Goal: Task Accomplishment & Management: Manage account settings

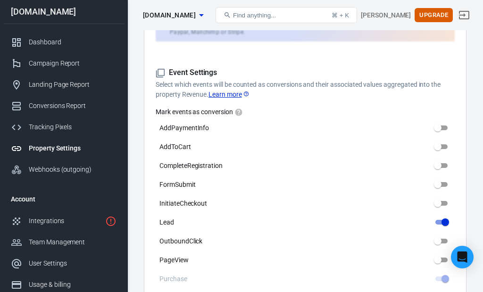
scroll to position [431, 0]
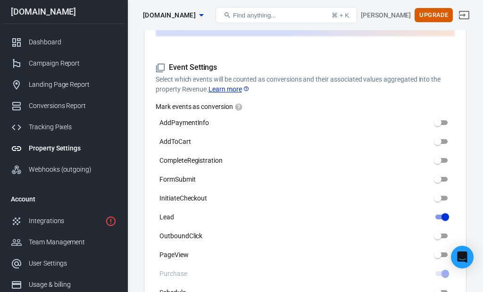
click at [226, 89] on link "Learn more" at bounding box center [229, 89] width 41 height 10
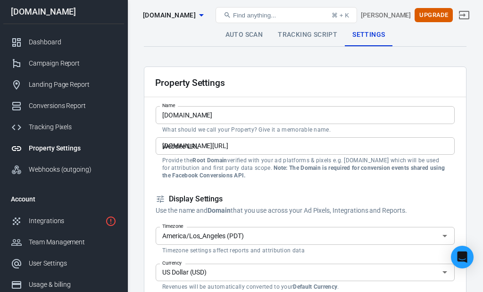
scroll to position [0, 0]
click at [307, 35] on link "Tracking Script" at bounding box center [307, 35] width 75 height 23
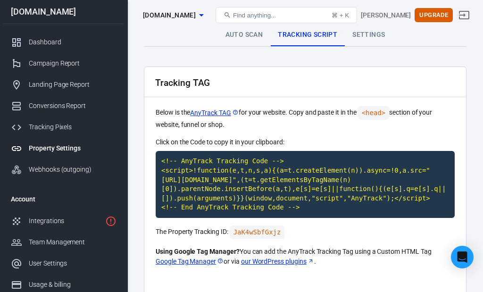
click at [364, 34] on link "Settings" at bounding box center [369, 35] width 48 height 23
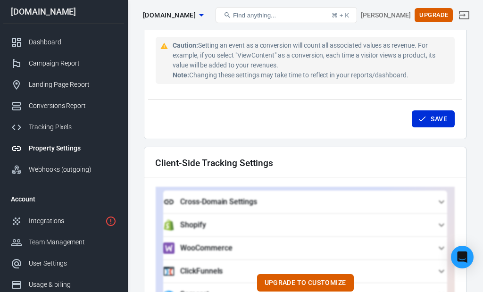
scroll to position [740, 0]
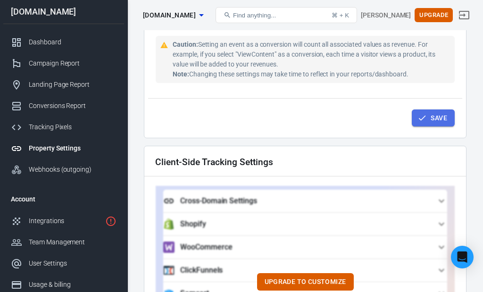
click at [438, 117] on button "Save" at bounding box center [433, 117] width 43 height 17
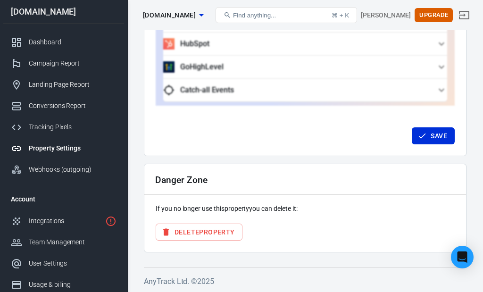
scroll to position [1013, 0]
click at [42, 45] on div "Dashboard" at bounding box center [73, 42] width 88 height 10
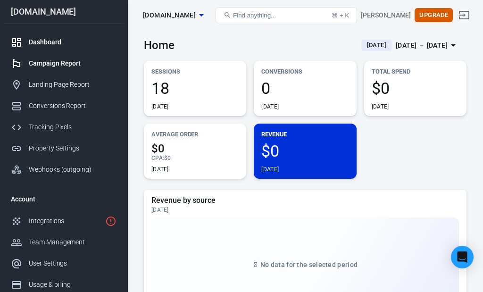
click at [66, 64] on div "Campaign Report" at bounding box center [73, 64] width 88 height 10
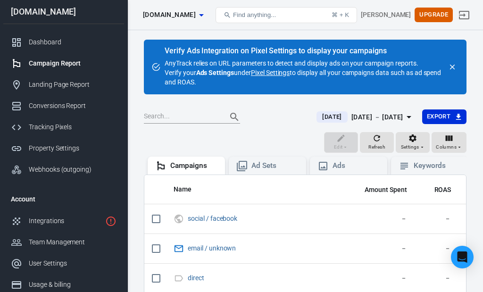
click at [279, 74] on link "Pixel Settings" at bounding box center [270, 72] width 39 height 9
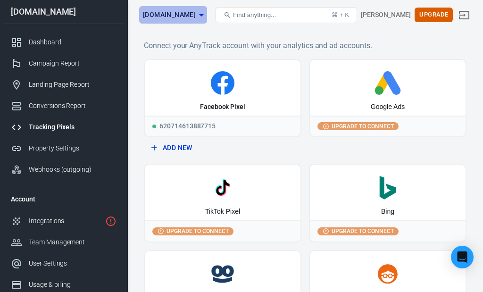
click at [196, 17] on icon "button" at bounding box center [201, 14] width 11 height 11
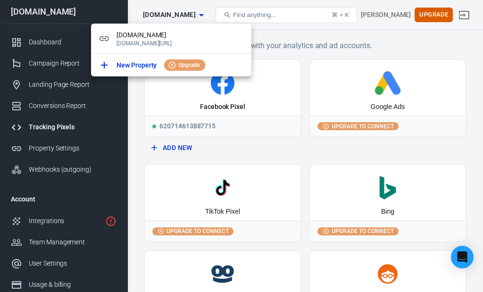
click at [427, 40] on div at bounding box center [241, 146] width 483 height 292
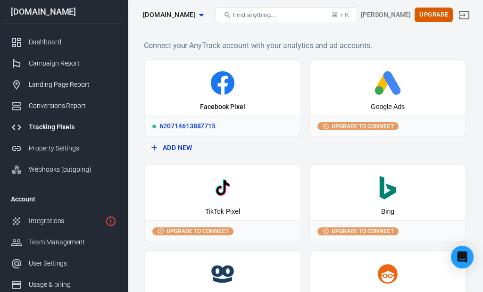
click at [189, 124] on div "620714613887715" at bounding box center [223, 126] width 156 height 21
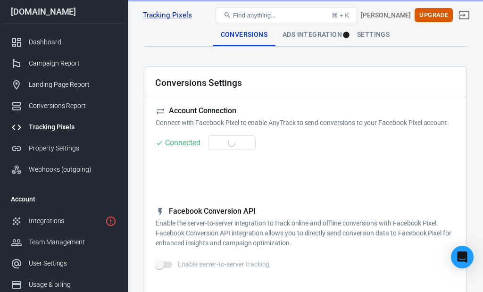
checkbox input "true"
type input "ViewContent"
checkbox input "true"
type input "SubmitApplication"
checkbox input "true"
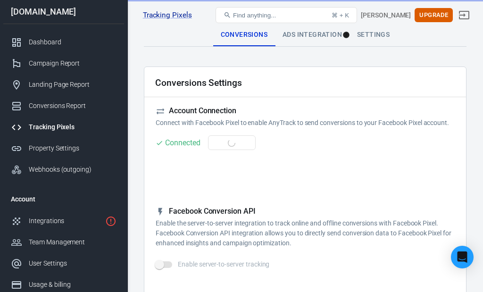
type input "ViewContent"
checkbox input "true"
type input "AddToCart"
checkbox input "true"
type input "InitiateCheckout"
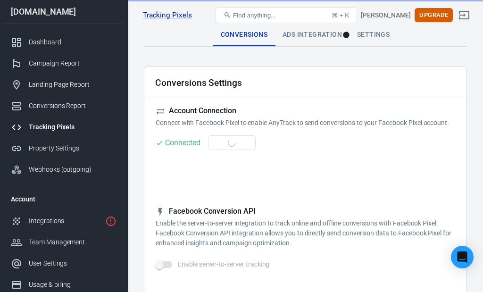
checkbox input "true"
type input "Lead"
checkbox input "true"
type input "CompleteRegistration"
checkbox input "true"
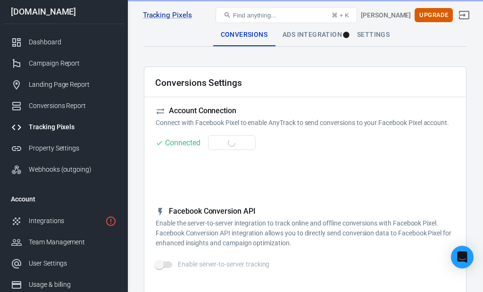
type input "Purchase"
checkbox input "true"
type input "AddPaymentInfo"
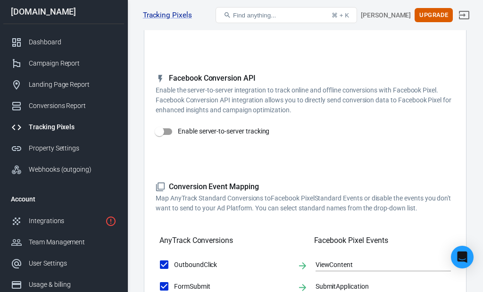
scroll to position [136, 0]
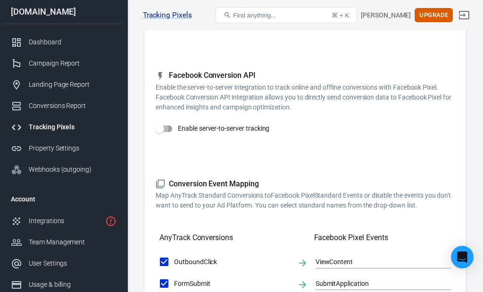
click at [169, 126] on input "Enable server-to-server tracking" at bounding box center [160, 129] width 54 height 18
checkbox input "false"
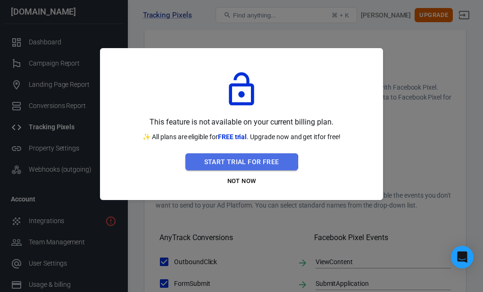
click at [240, 161] on button "Start Trial For Free" at bounding box center [241, 161] width 113 height 17
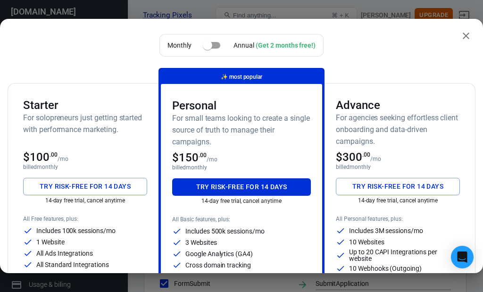
scroll to position [0, 0]
click at [463, 32] on icon "close" at bounding box center [466, 35] width 11 height 11
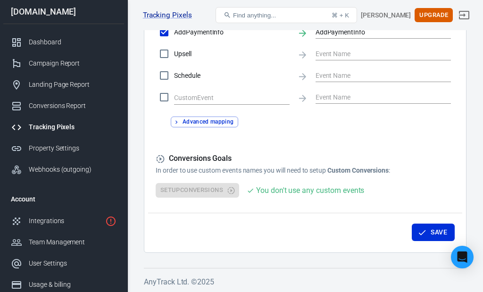
scroll to position [538, 0]
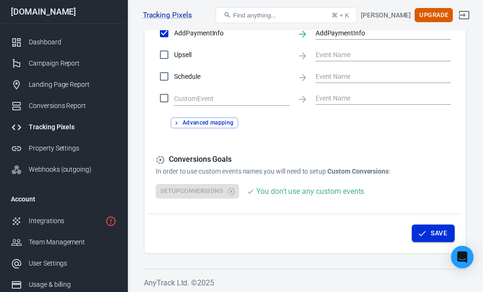
click at [430, 230] on button "Save" at bounding box center [433, 233] width 43 height 17
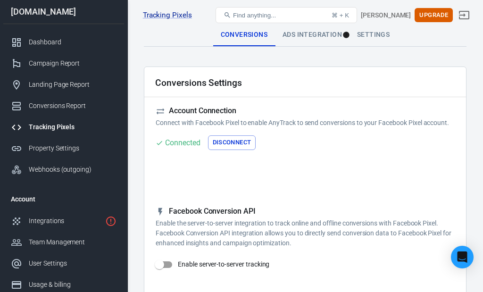
scroll to position [0, 0]
click at [46, 66] on div "Campaign Report" at bounding box center [73, 64] width 88 height 10
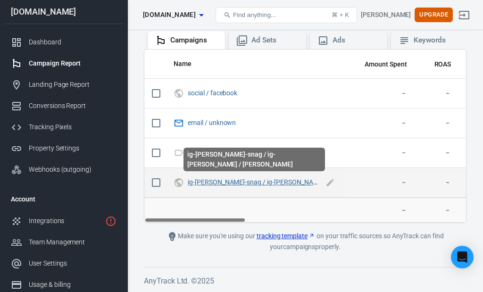
click at [230, 183] on link "ig-[PERSON_NAME]-snag / ig-[PERSON_NAME] / [PERSON_NAME]" at bounding box center [284, 182] width 193 height 8
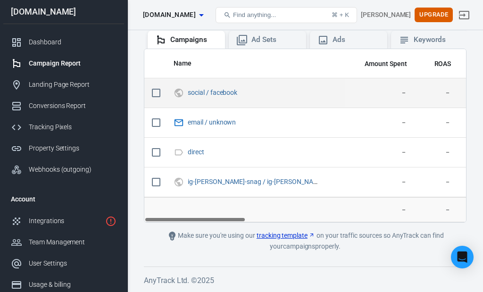
scroll to position [126, 0]
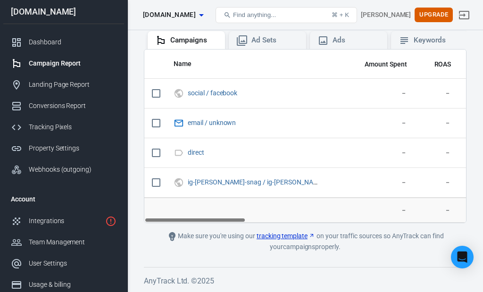
click at [274, 235] on link "tracking template" at bounding box center [286, 236] width 59 height 10
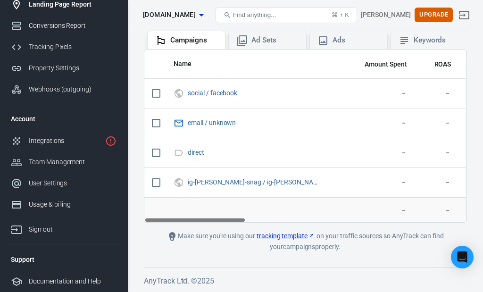
scroll to position [84, 0]
click at [45, 230] on div "Sign out" at bounding box center [73, 230] width 88 height 10
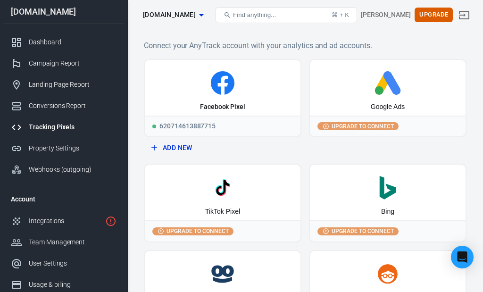
click at [54, 131] on div "Tracking Pixels" at bounding box center [73, 127] width 88 height 10
click at [45, 226] on div "Integrations" at bounding box center [65, 221] width 73 height 10
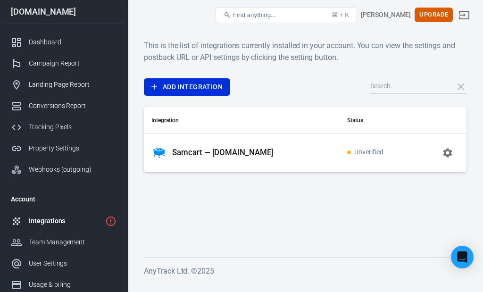
click at [243, 153] on p "Samcart — [DOMAIN_NAME]" at bounding box center [222, 153] width 101 height 10
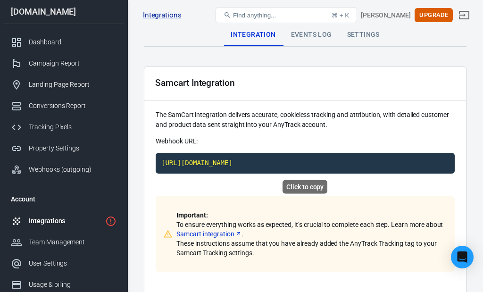
click at [309, 188] on div "Click to copy" at bounding box center [305, 187] width 45 height 14
click at [318, 167] on code "https://t1.anytrack.io/2prkmgRZ/collect/samcart-samcartcom" at bounding box center [305, 163] width 299 height 21
click at [322, 160] on code "https://t1.anytrack.io/2prkmgRZ/collect/samcart-samcartcom" at bounding box center [305, 163] width 299 height 21
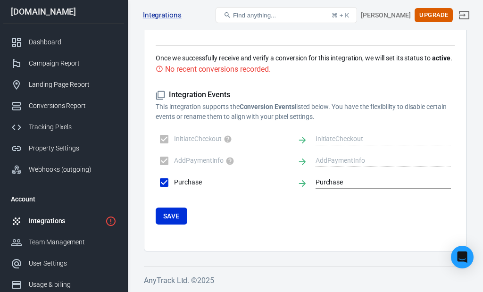
scroll to position [622, 0]
click at [177, 217] on button "Save" at bounding box center [172, 216] width 32 height 17
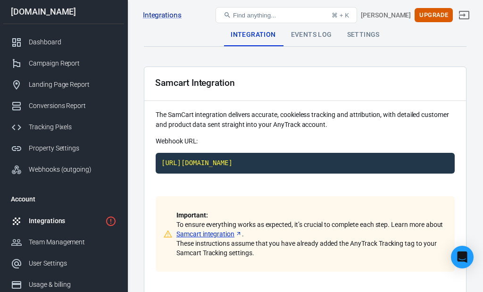
scroll to position [0, 0]
click at [46, 46] on div "Dashboard" at bounding box center [73, 42] width 88 height 10
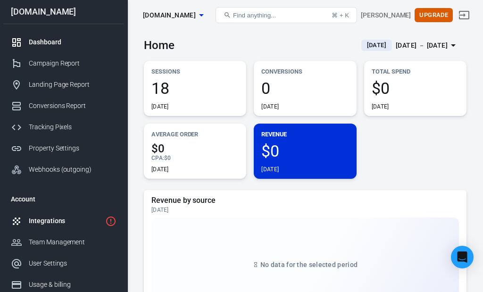
click at [70, 226] on div "Integrations" at bounding box center [65, 221] width 73 height 10
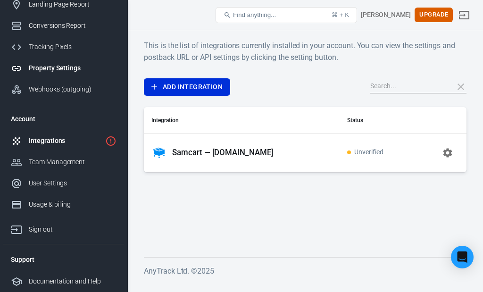
scroll to position [84, 0]
click at [198, 153] on p "Samcart — samcart.com" at bounding box center [222, 153] width 101 height 10
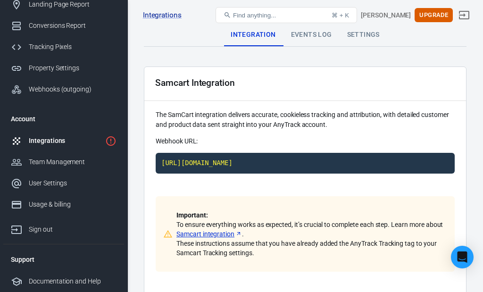
scroll to position [84, 0]
click at [42, 228] on div "Sign out" at bounding box center [73, 230] width 88 height 10
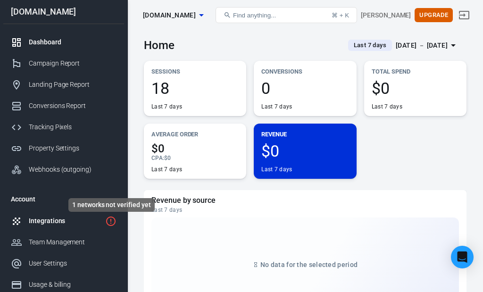
click at [110, 226] on icon "1 networks not verified yet" at bounding box center [110, 221] width 9 height 9
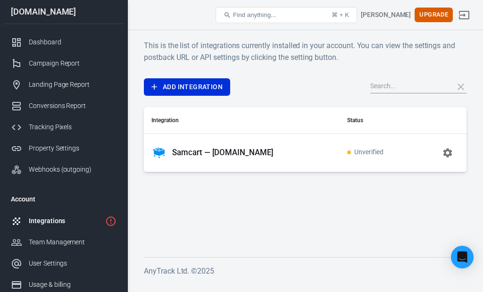
click at [230, 151] on p "Samcart — samcart.com" at bounding box center [222, 153] width 101 height 10
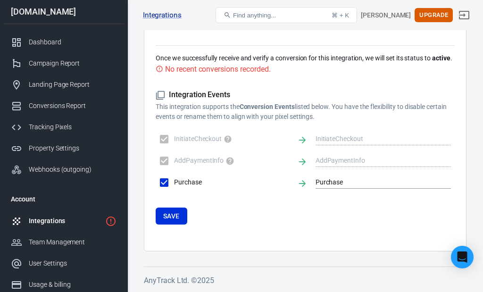
scroll to position [622, 0]
click at [171, 218] on button "Save" at bounding box center [172, 216] width 32 height 17
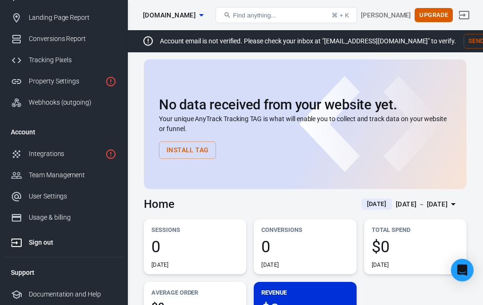
scroll to position [70, 0]
click at [38, 244] on div "Sign out" at bounding box center [73, 243] width 88 height 10
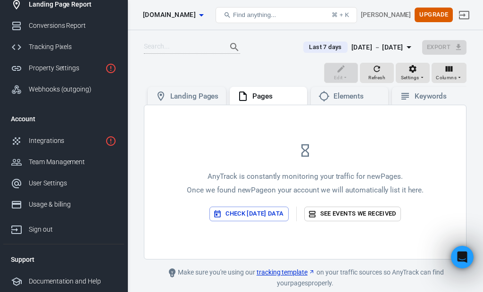
scroll to position [84, 0]
click at [73, 66] on div "Property Settings" at bounding box center [65, 68] width 73 height 10
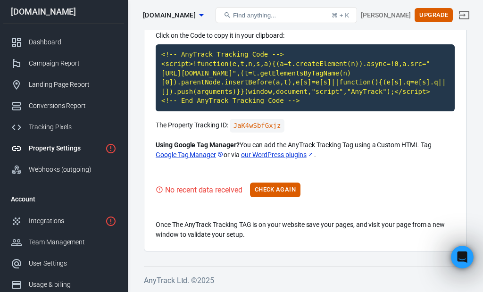
scroll to position [113, 0]
